Goal: Task Accomplishment & Management: Use online tool/utility

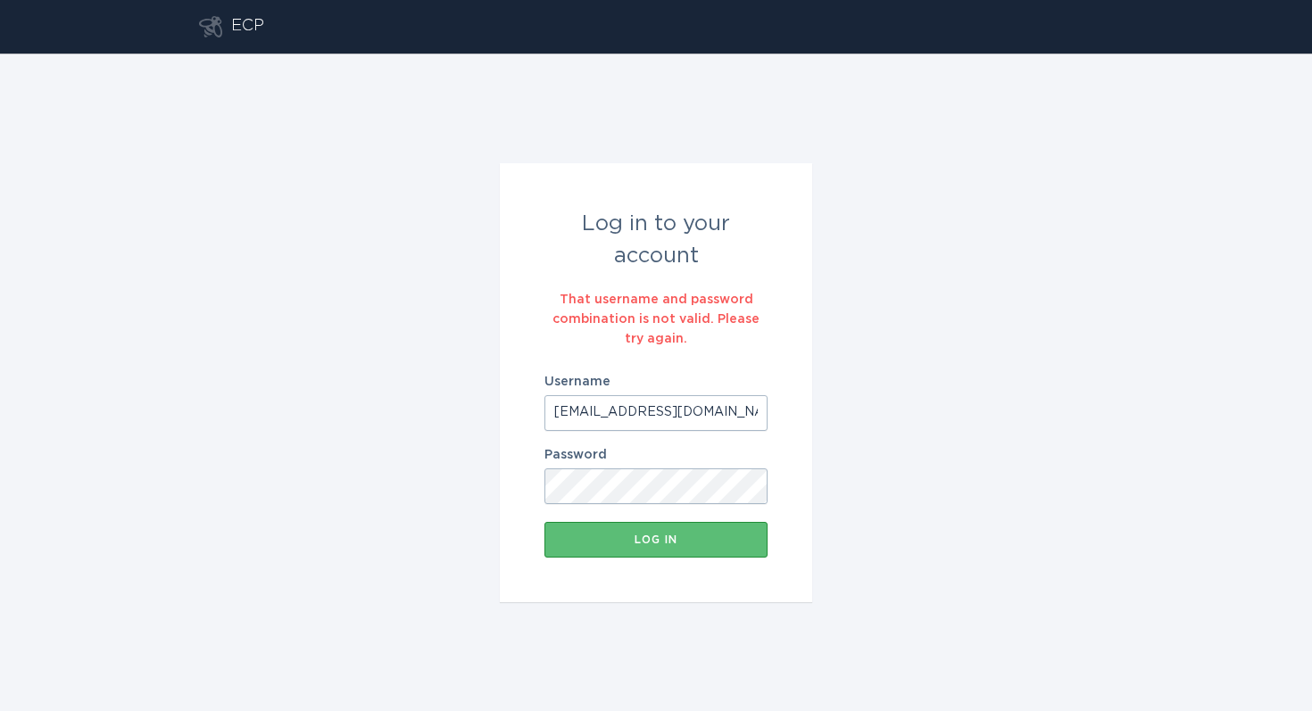
click at [552, 414] on input "[EMAIL_ADDRESS][DOMAIN_NAME]" at bounding box center [656, 413] width 223 height 36
click at [736, 414] on input "[EMAIL_ADDRESS][DOMAIN_NAME]" at bounding box center [656, 413] width 223 height 36
click at [675, 545] on button "Log in" at bounding box center [656, 540] width 223 height 36
click at [618, 415] on input "[EMAIL_ADDRESS][DOMAIN_NAME]" at bounding box center [656, 413] width 223 height 36
click at [618, 412] on input "[EMAIL_ADDRESS][DOMAIN_NAME]" at bounding box center [656, 413] width 223 height 36
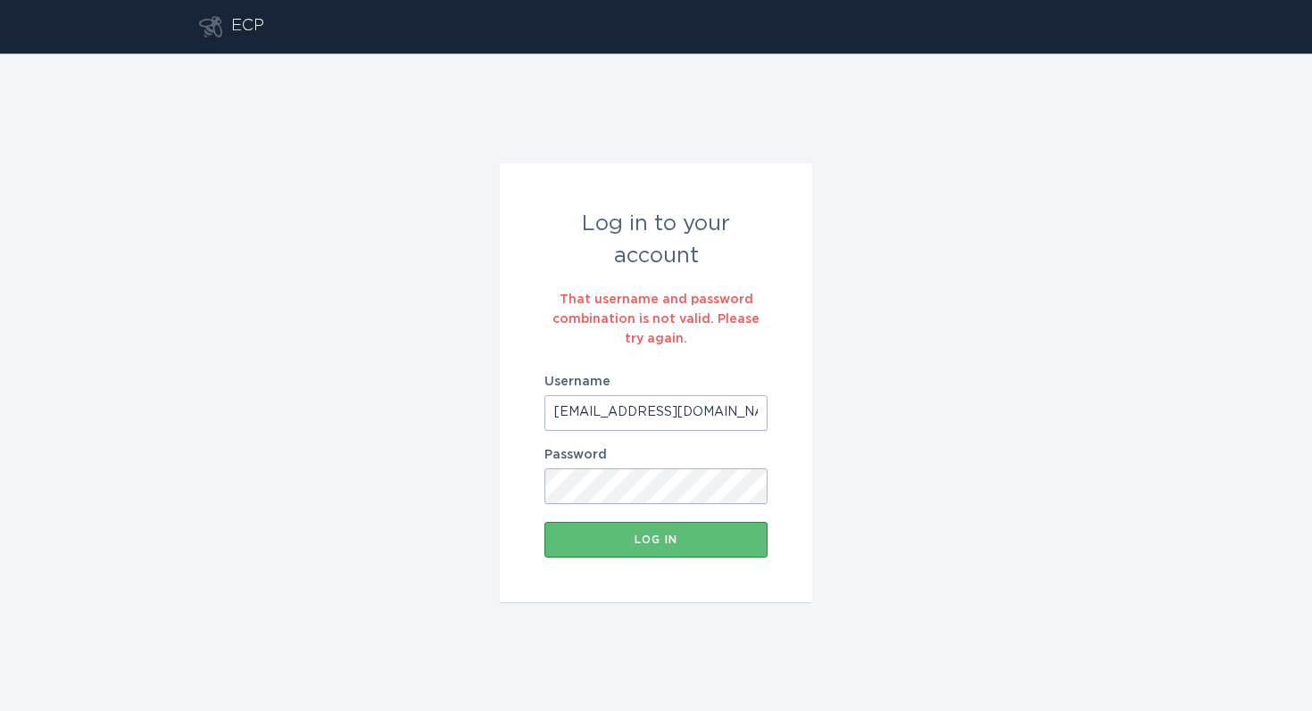
click at [618, 412] on input "[EMAIL_ADDRESS][DOMAIN_NAME]" at bounding box center [656, 413] width 223 height 36
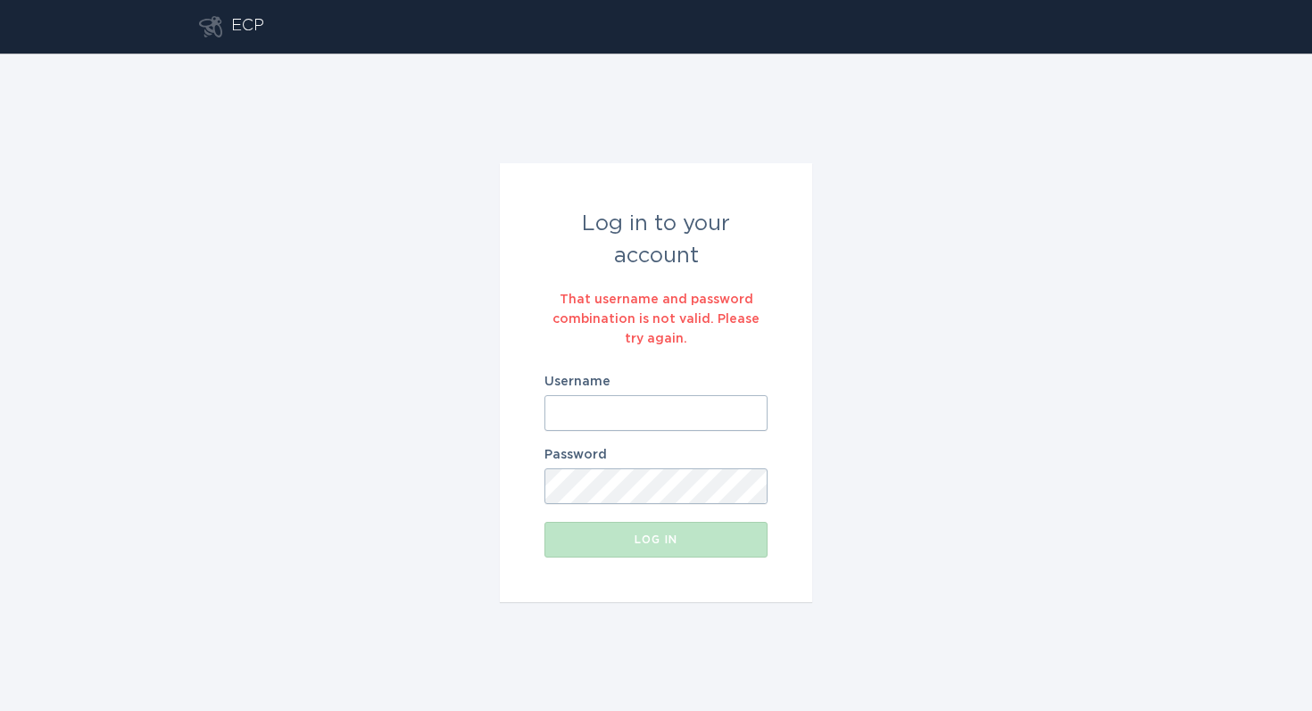
click at [585, 405] on input "Username" at bounding box center [656, 413] width 223 height 36
paste input "[EMAIL_ADDRESS][DOMAIN_NAME]"
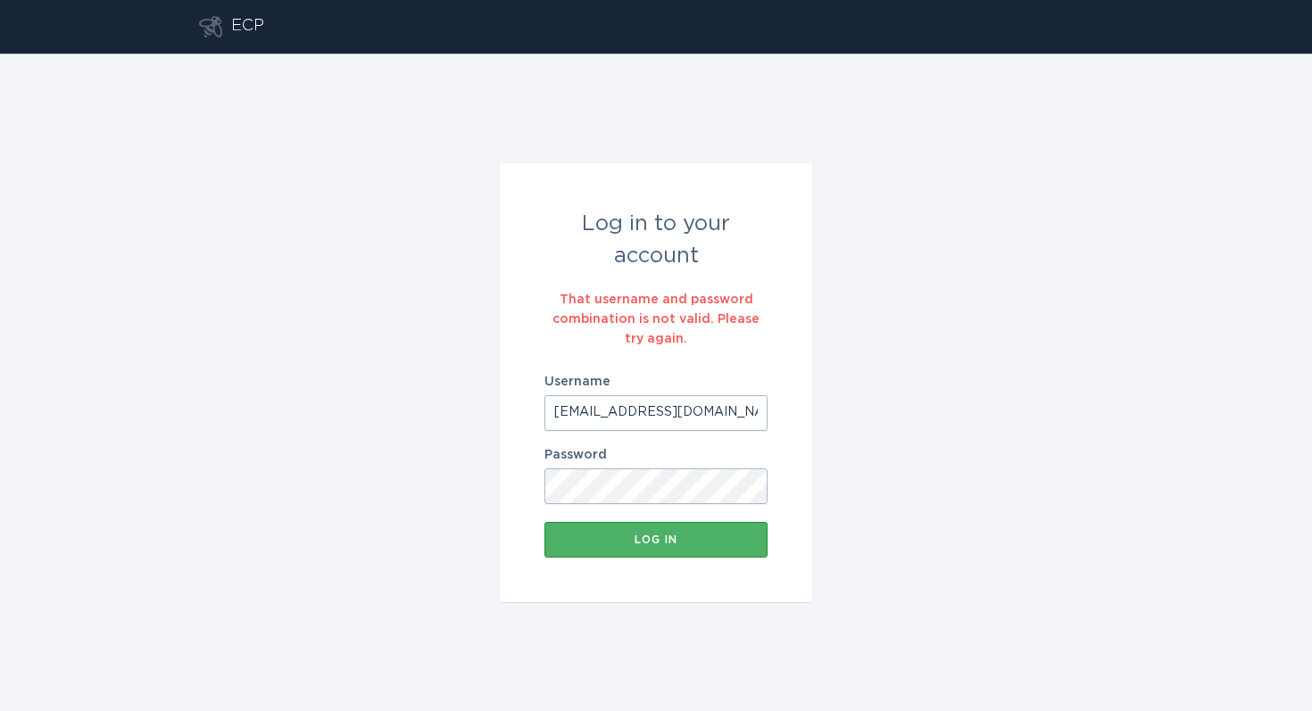
click at [655, 535] on div "Log in" at bounding box center [655, 540] width 205 height 11
click at [553, 408] on input "[EMAIL_ADDRESS][DOMAIN_NAME]" at bounding box center [656, 413] width 223 height 36
click at [545, 522] on button "Log in" at bounding box center [656, 540] width 223 height 36
click at [686, 551] on button "Log in" at bounding box center [656, 540] width 223 height 36
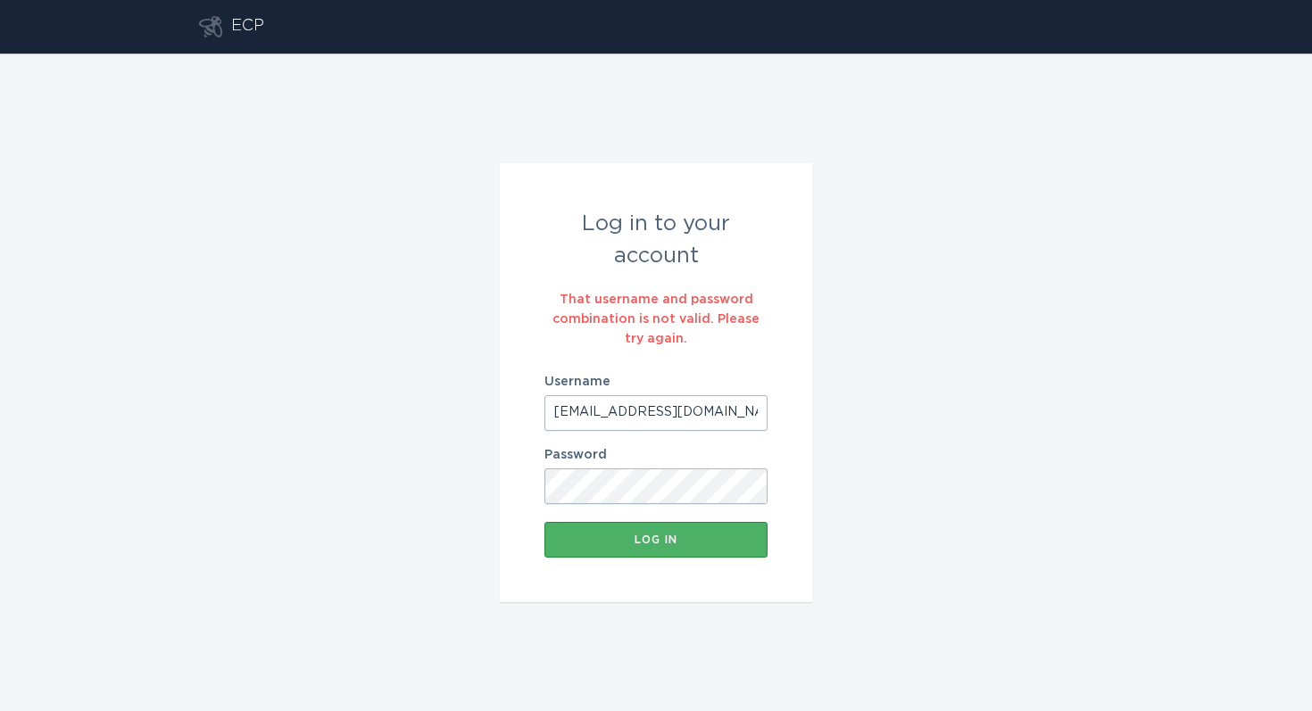
scroll to position [0, 0]
click at [624, 409] on input "[EMAIL_ADDRESS][DOMAIN_NAME]" at bounding box center [656, 413] width 223 height 36
type input "[EMAIL_ADDRESS][DOMAIN_NAME]"
click at [687, 549] on button "Log in" at bounding box center [656, 540] width 223 height 36
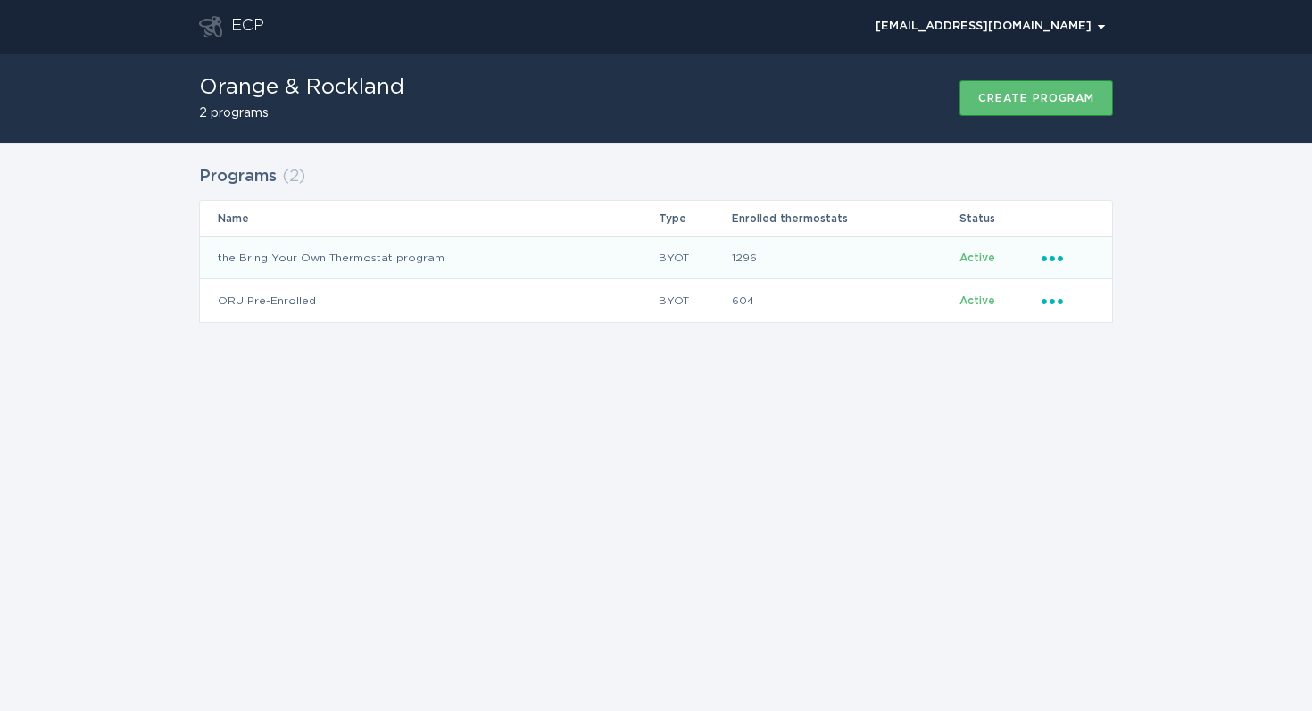
click at [1049, 259] on icon "Ellipsis" at bounding box center [1054, 255] width 25 height 15
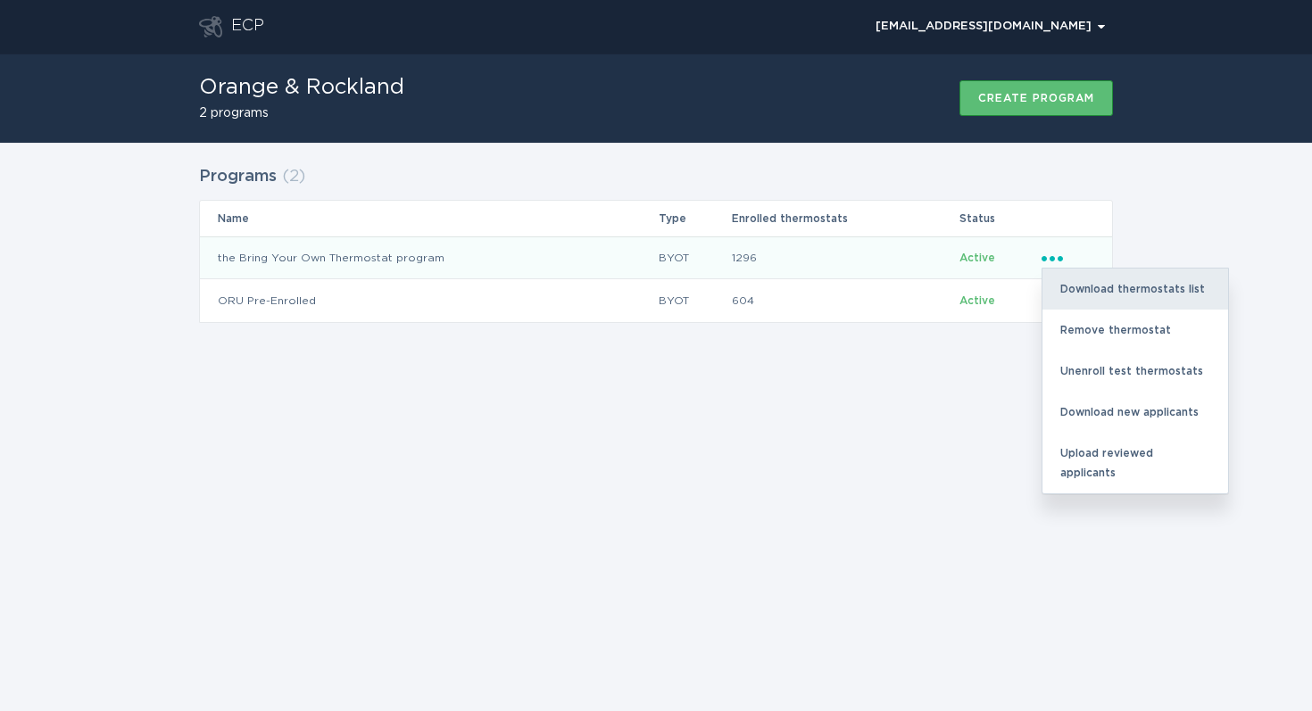
click at [1105, 286] on div "Download thermostats list" at bounding box center [1136, 289] width 186 height 41
